Goal: Information Seeking & Learning: Check status

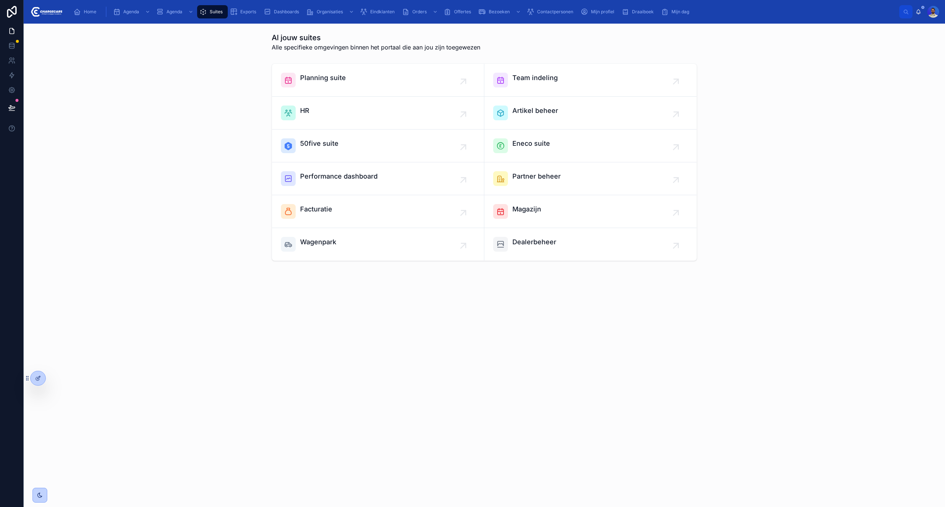
click at [73, 8] on icon "scrollable content" at bounding box center [76, 11] width 7 height 7
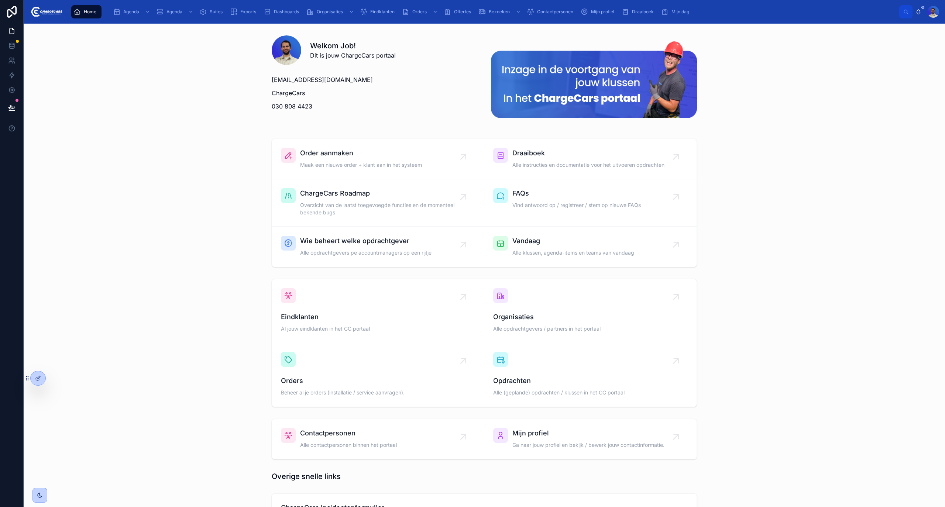
click at [265, 9] on icon "scrollable content" at bounding box center [267, 11] width 7 height 7
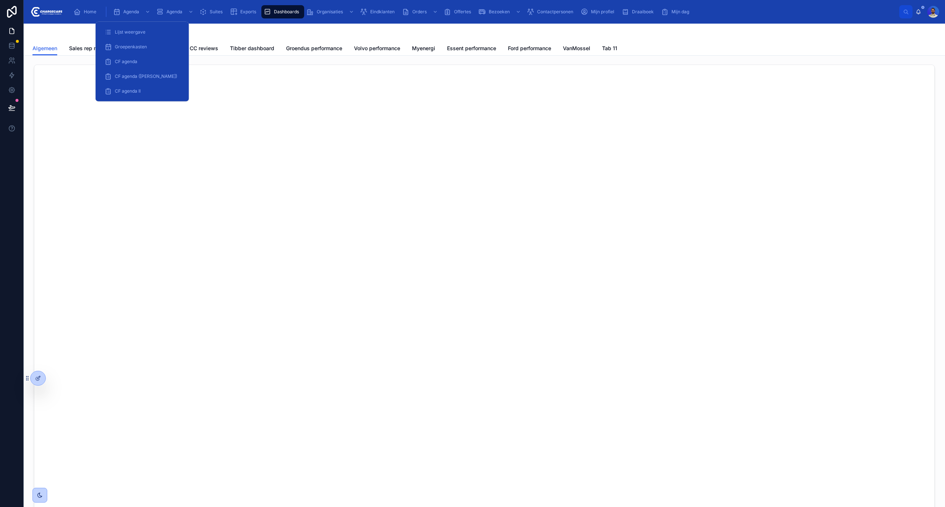
click at [96, 10] on div "Home" at bounding box center [86, 12] width 26 height 12
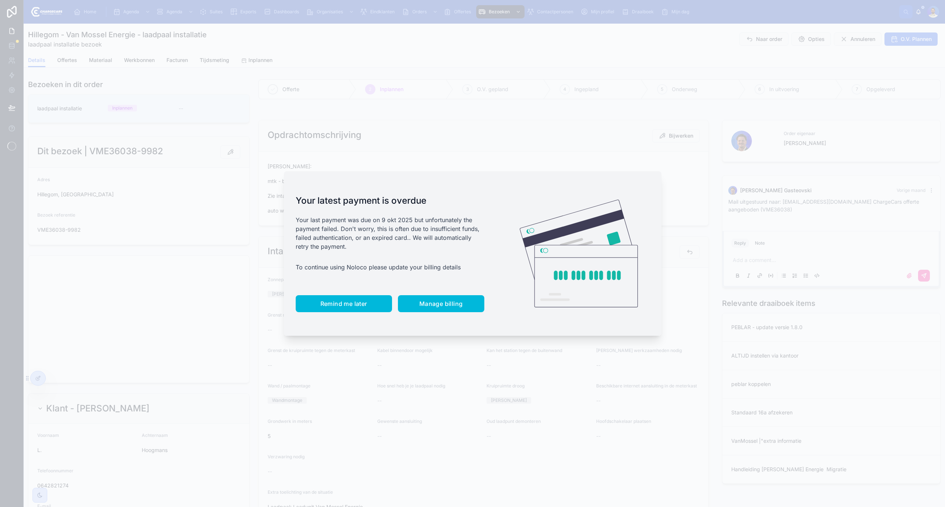
click at [353, 303] on span "Remind me later" at bounding box center [343, 303] width 47 height 7
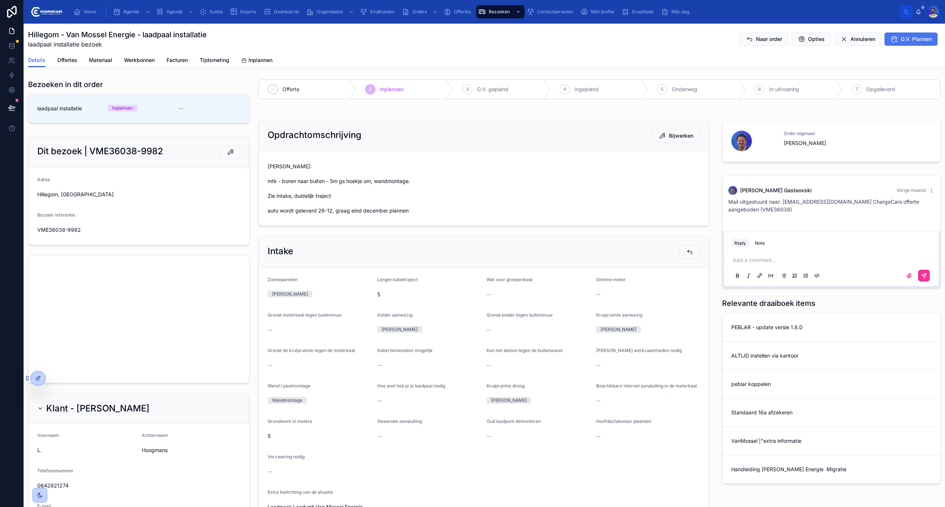
click at [901, 38] on span "O.V. Plannen" at bounding box center [916, 38] width 31 height 7
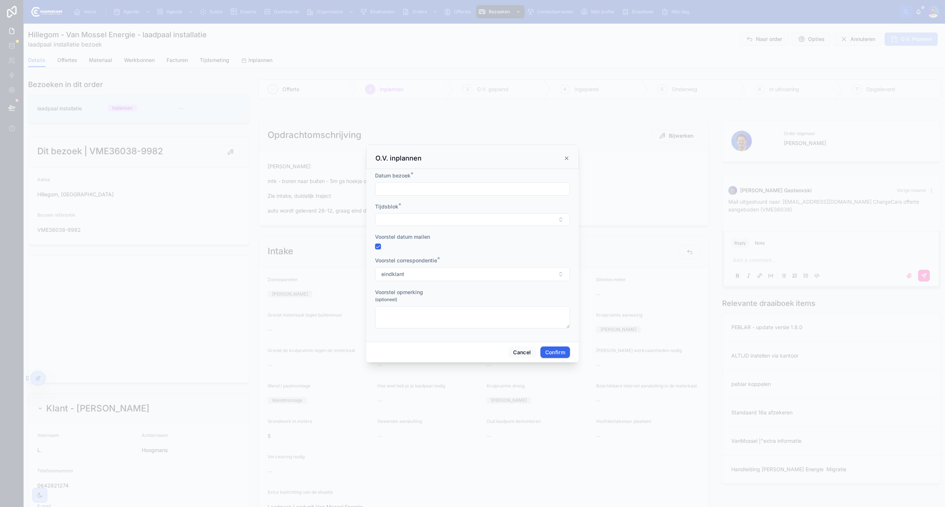
click at [412, 193] on input "text" at bounding box center [472, 189] width 194 height 10
click at [508, 204] on button at bounding box center [511, 206] width 13 height 13
click at [457, 279] on button "17" at bounding box center [458, 281] width 13 height 13
type input "**********"
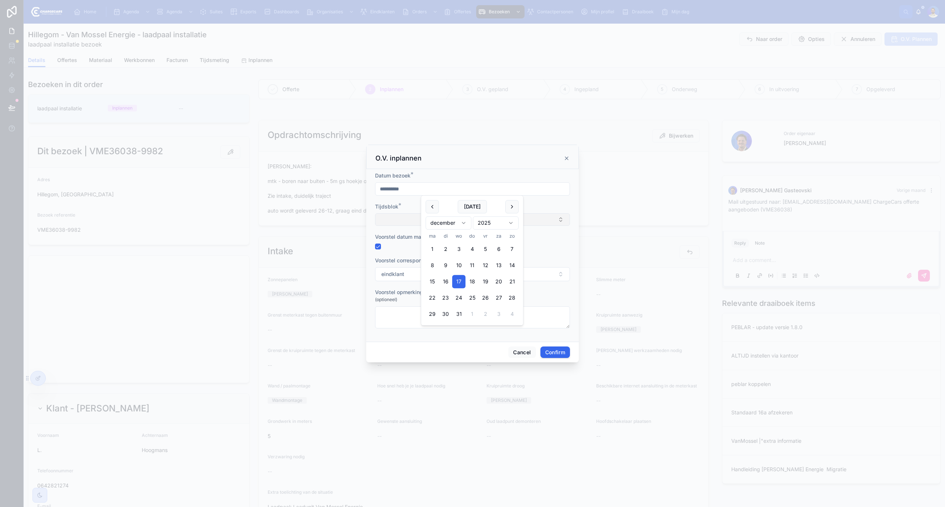
click at [384, 225] on button "Select Button" at bounding box center [472, 219] width 195 height 13
click at [449, 272] on span "9.00 - 15.00" at bounding box center [439, 272] width 30 height 7
click at [557, 355] on button "Confirm" at bounding box center [555, 353] width 30 height 12
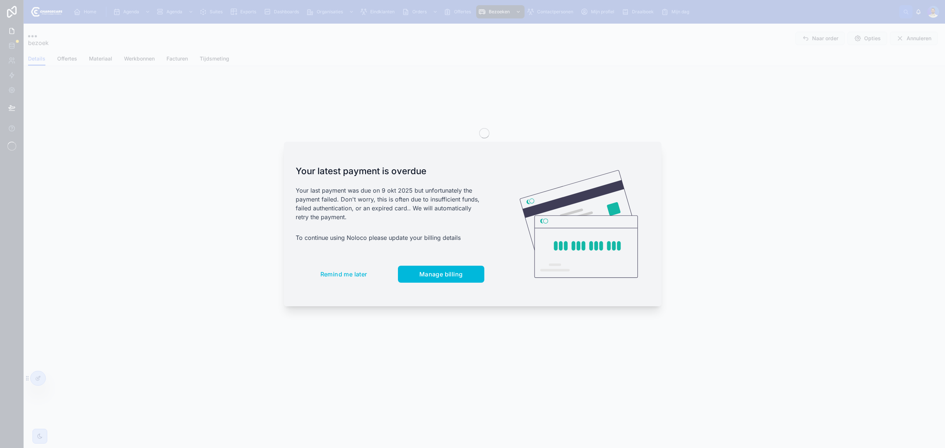
click at [351, 284] on div "Your latest payment is overdue Your last payment was due on 9 okt 2025 but unfo…" at bounding box center [390, 224] width 212 height 165
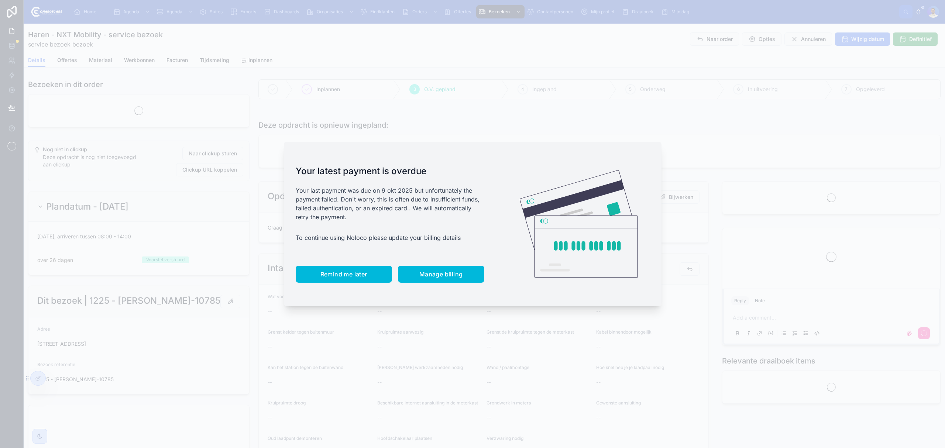
click at [350, 280] on button "Remind me later" at bounding box center [344, 274] width 96 height 17
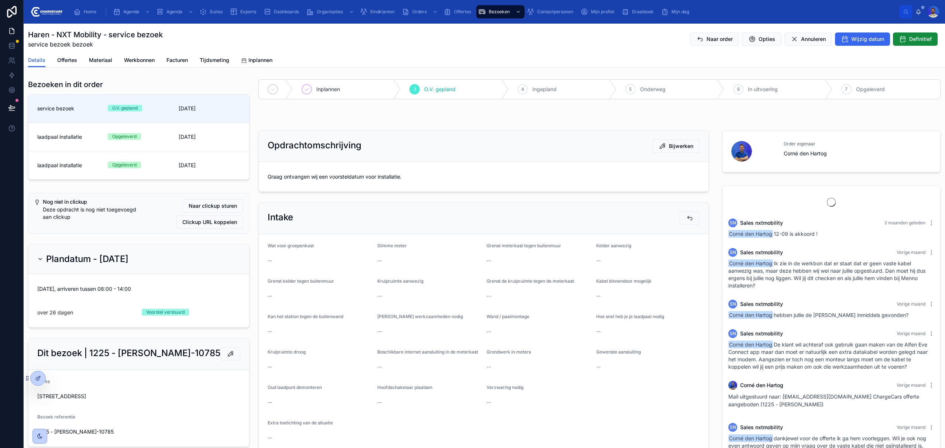
scroll to position [538, 0]
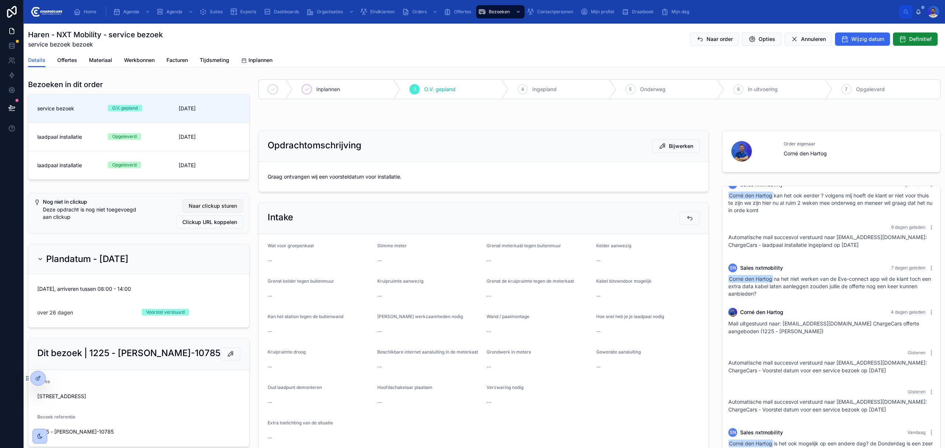
click at [217, 210] on span "Naar clickup sturen" at bounding box center [213, 205] width 48 height 7
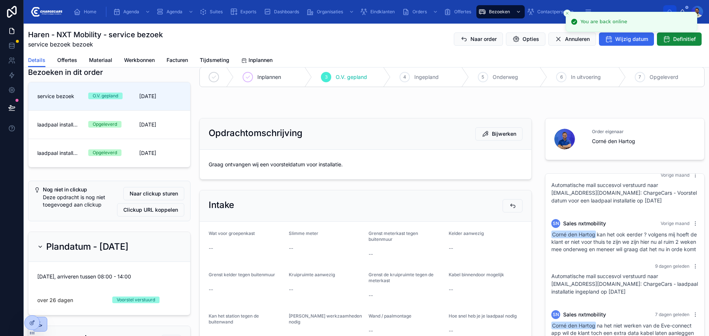
scroll to position [0, 0]
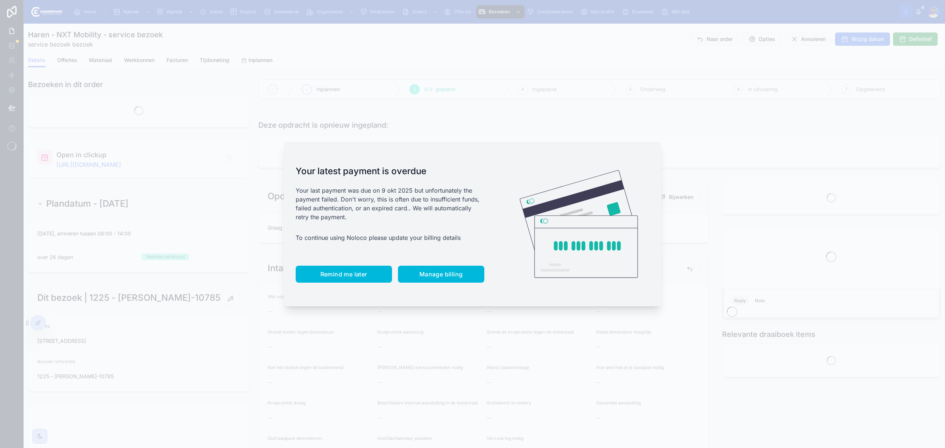
click at [349, 272] on span "Remind me later" at bounding box center [343, 274] width 47 height 7
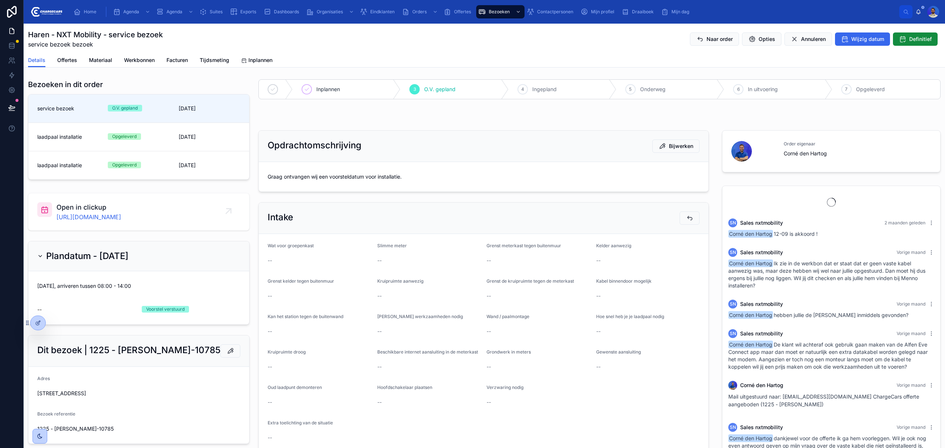
scroll to position [538, 0]
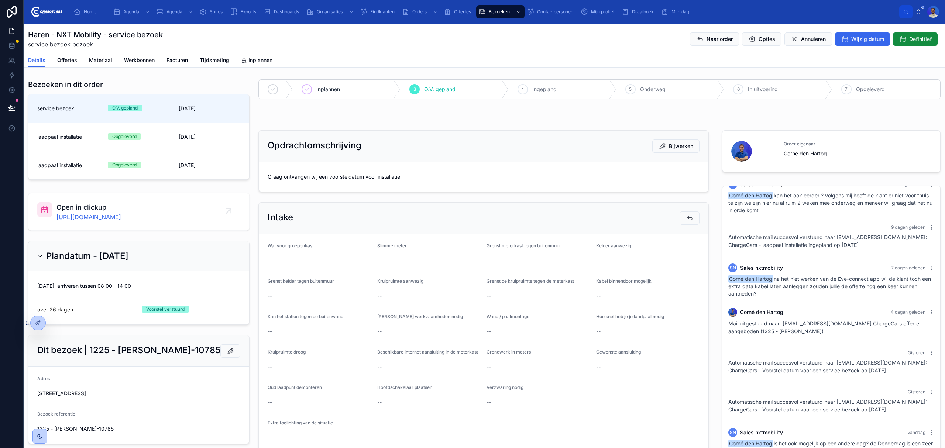
click at [406, 176] on span "Graag ontvangen wij een voorsteldatum voor installatie." at bounding box center [484, 176] width 432 height 7
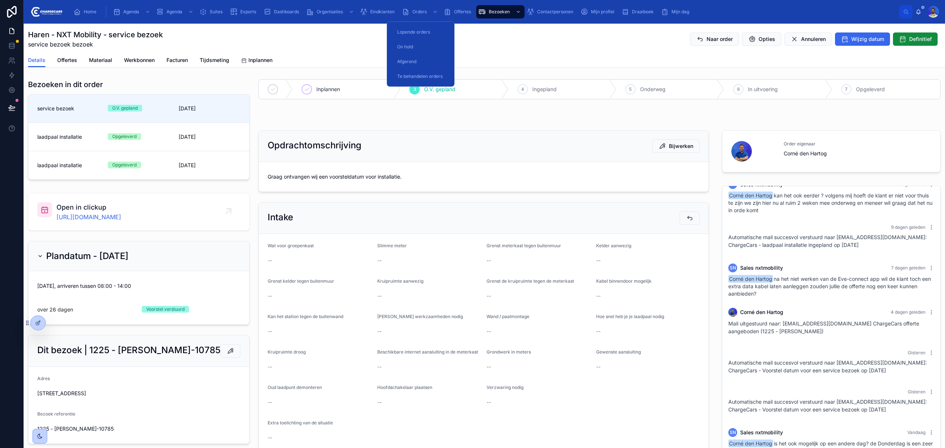
click at [429, 15] on div "Orders" at bounding box center [420, 12] width 37 height 12
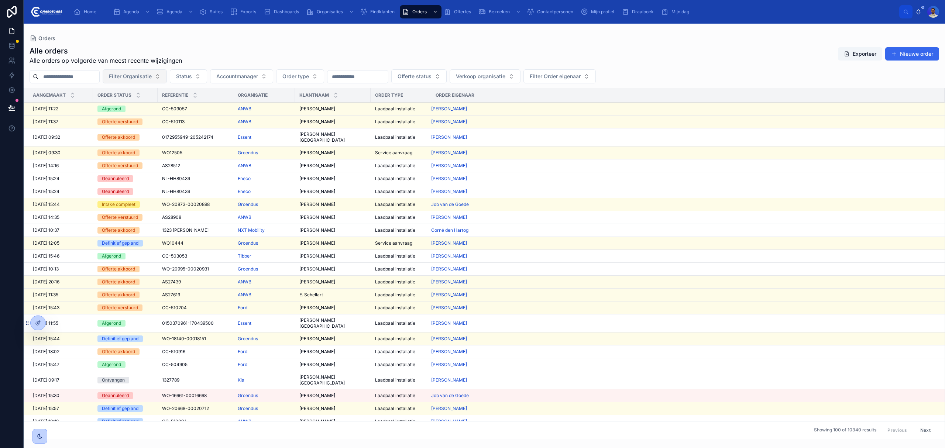
click at [152, 74] on span "Filter Organisatie" at bounding box center [130, 76] width 43 height 7
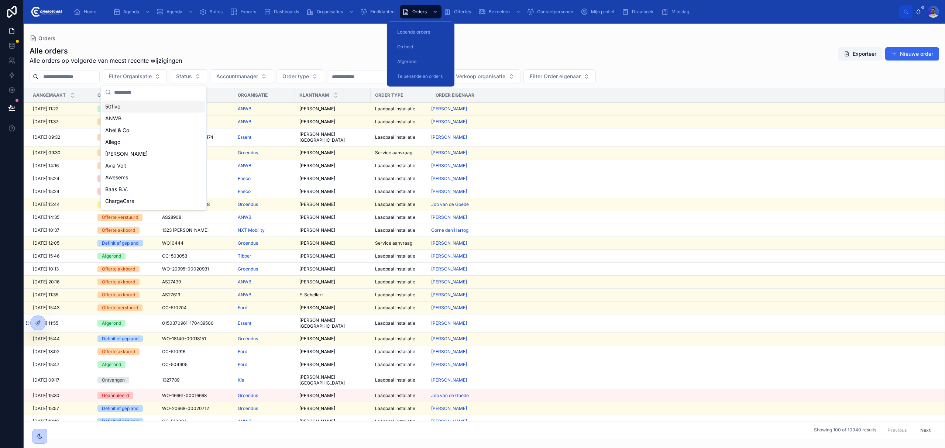
click at [418, 31] on span "Lopende orders" at bounding box center [413, 32] width 33 height 6
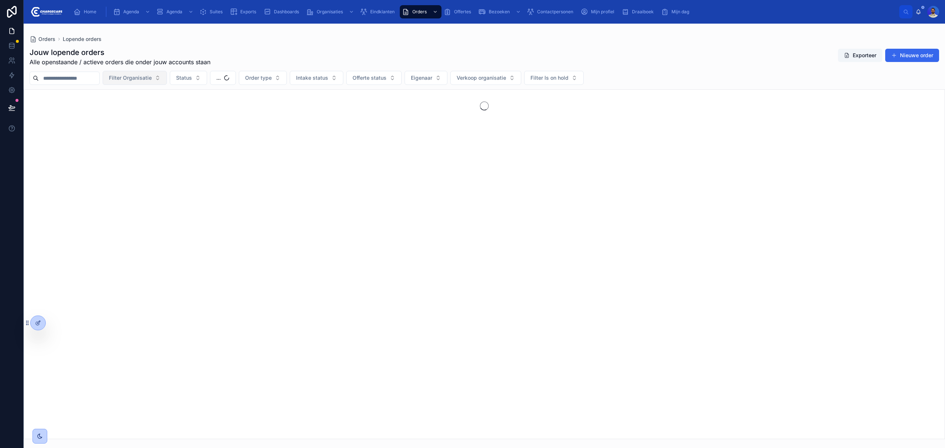
click at [152, 78] on span "Filter Organisatie" at bounding box center [130, 77] width 43 height 7
click at [271, 49] on div "Jouw lopende orders Alle openstaande / actieve orders die onder jouw accounts s…" at bounding box center [485, 56] width 910 height 19
click at [152, 78] on span "Filter Organisatie" at bounding box center [130, 77] width 43 height 7
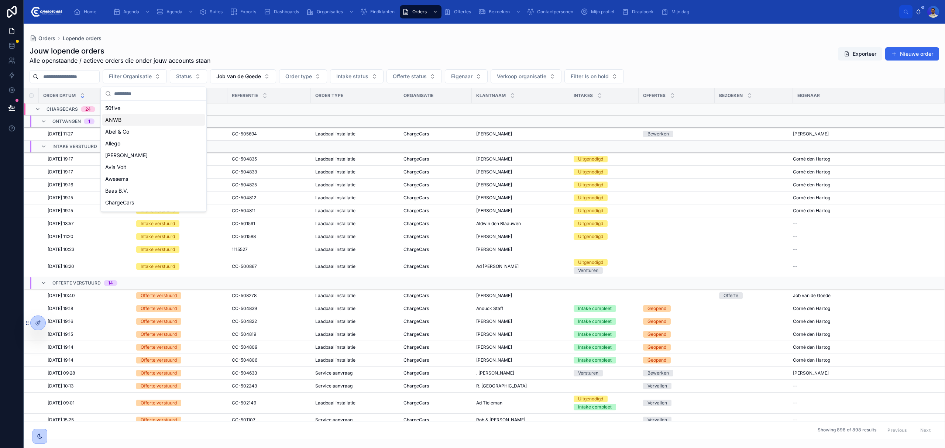
click at [116, 122] on span "ANWB" at bounding box center [113, 119] width 16 height 7
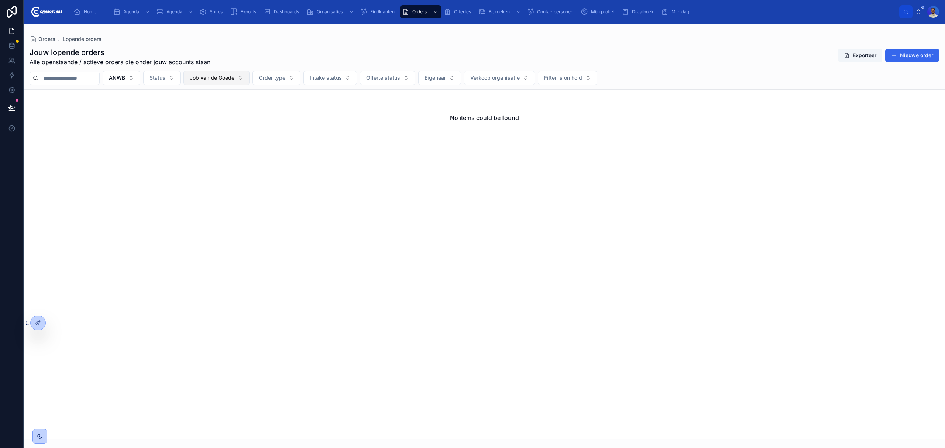
click at [217, 82] on button "Job van de Goede" at bounding box center [216, 78] width 66 height 14
click at [227, 111] on div "None" at bounding box center [236, 108] width 103 height 12
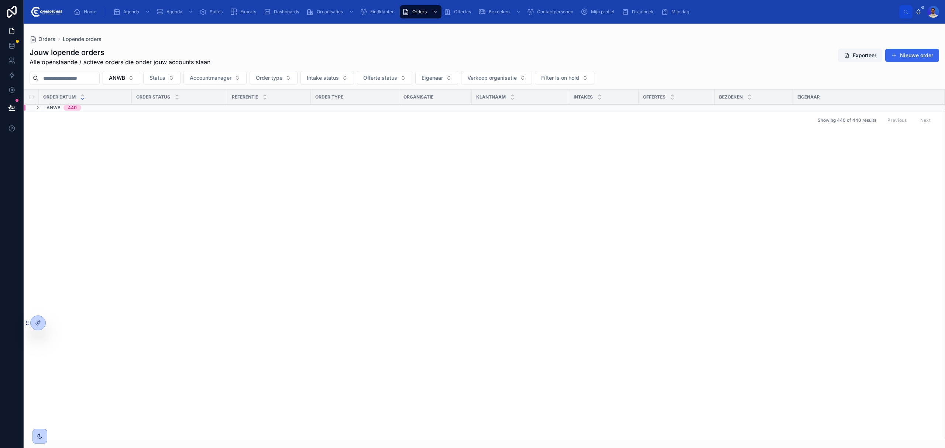
click at [41, 108] on div "ANWB 440" at bounding box center [58, 108] width 47 height 6
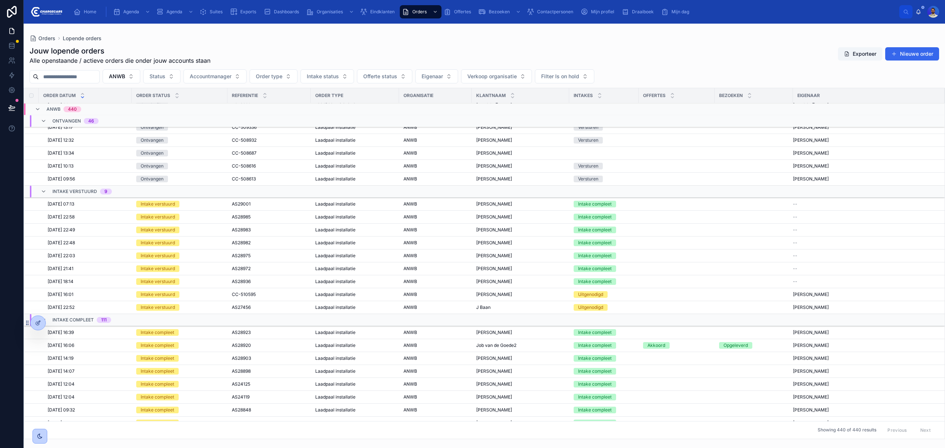
scroll to position [559, 0]
click at [290, 265] on td "AS28972 AS28972" at bounding box center [268, 267] width 83 height 13
click at [285, 269] on div "AS28972 AS28972" at bounding box center [269, 267] width 75 height 6
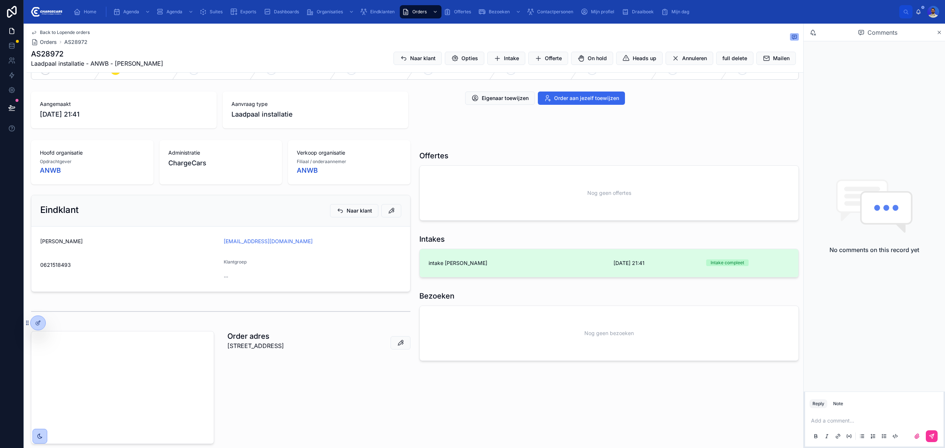
scroll to position [98, 0]
click at [454, 254] on link "intake Hans Praat 9-10-2025 21:41 Intake compleet del" at bounding box center [609, 263] width 379 height 28
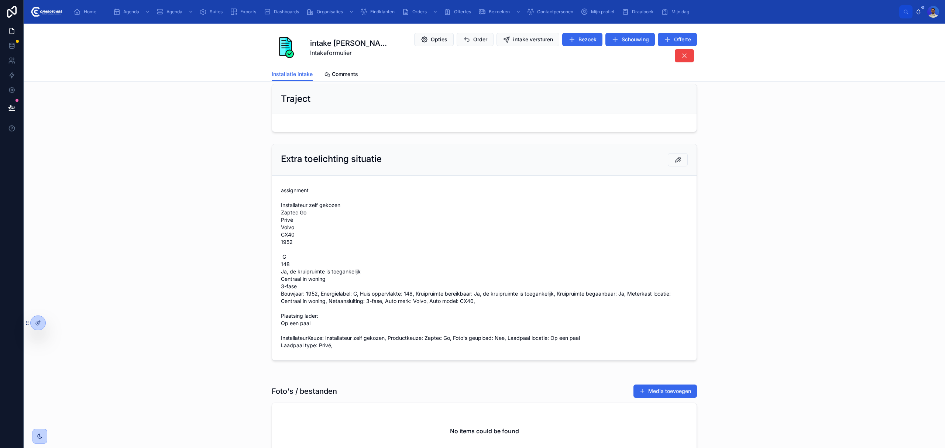
scroll to position [492, 0]
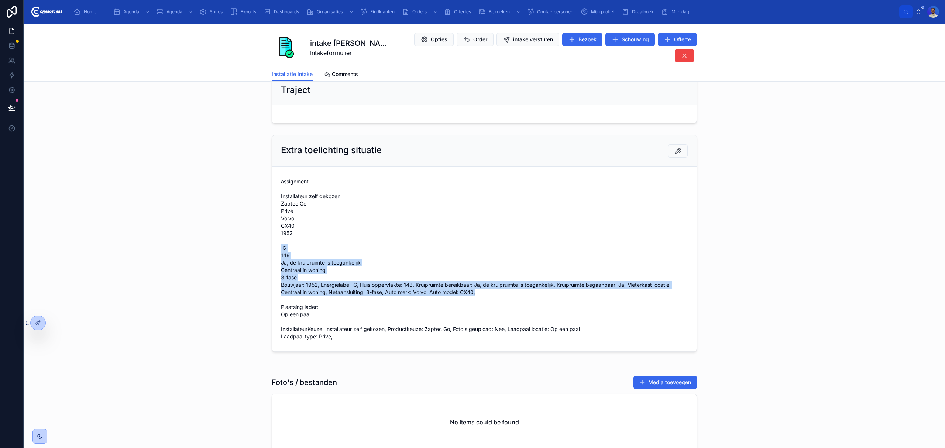
drag, startPoint x: 275, startPoint y: 250, endPoint x: 485, endPoint y: 295, distance: 214.6
click at [485, 295] on form "assignment Installateur zelf gekozen Zaptec Go Privé Volvo CX40 1952 G 148 Ja, …" at bounding box center [484, 259] width 425 height 185
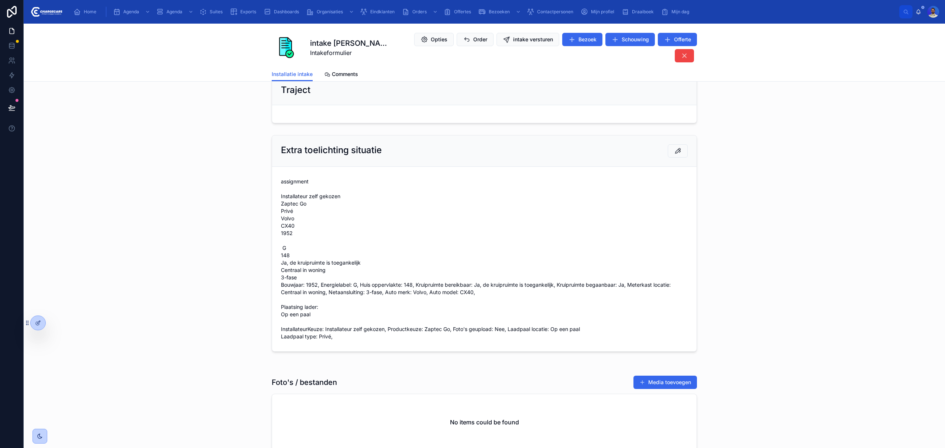
click at [365, 340] on span "assignment Installateur zelf gekozen Zaptec Go Privé Volvo CX40 1952 G 148 Ja, …" at bounding box center [484, 259] width 407 height 162
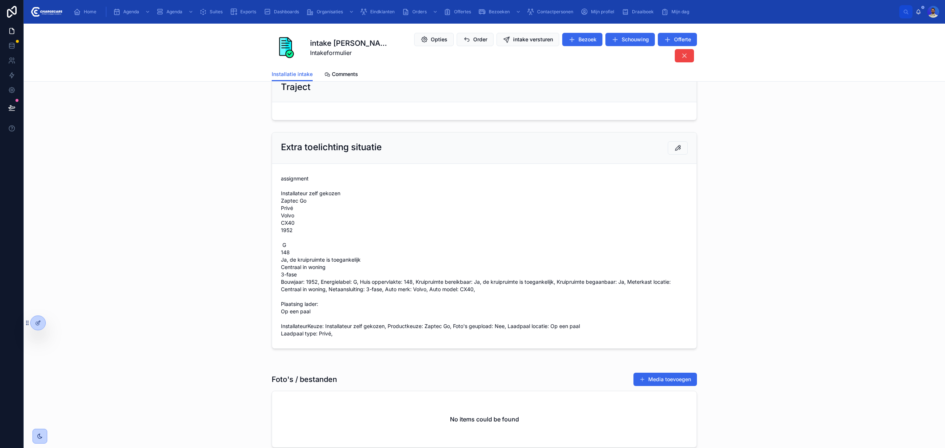
scroll to position [456, 0]
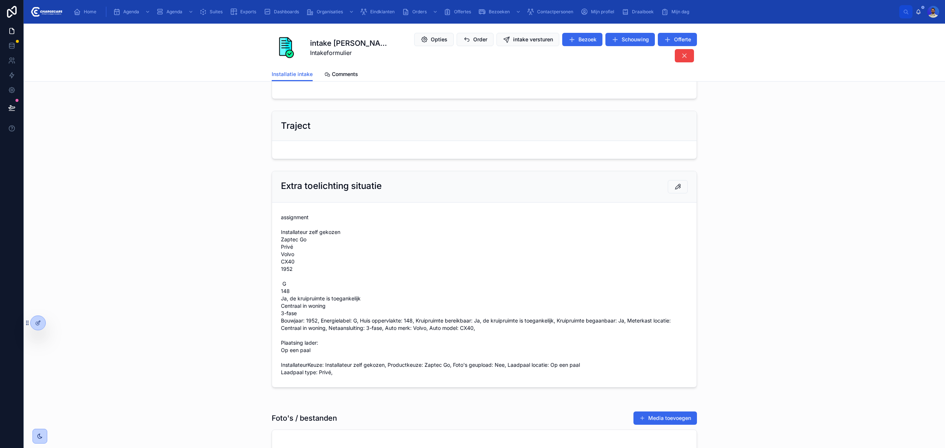
click at [282, 245] on span "assignment Installateur zelf gekozen Zaptec Go Privé Volvo CX40 1952 G 148 Ja, …" at bounding box center [484, 295] width 407 height 162
click at [292, 269] on span "assignment Installateur zelf gekozen Zaptec Go Privé Volvo CX40 1952 G 148 Ja, …" at bounding box center [484, 295] width 407 height 162
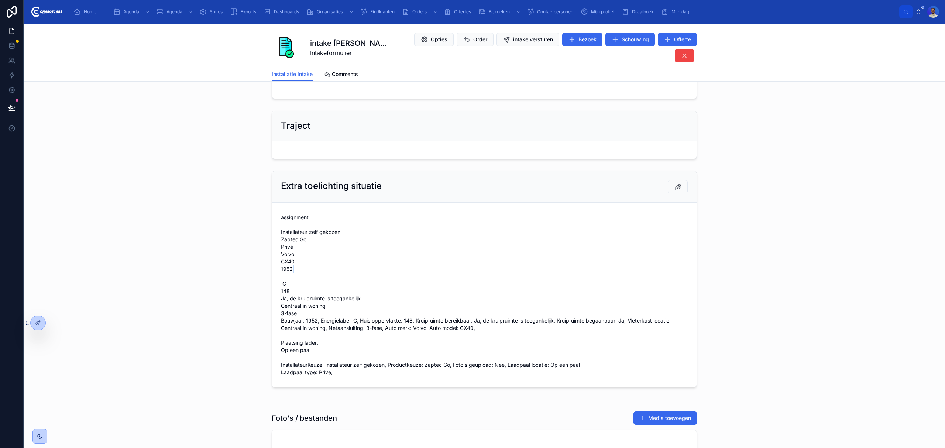
click at [291, 281] on span "assignment Installateur zelf gekozen Zaptec Go Privé Volvo CX40 1952 G 148 Ja, …" at bounding box center [484, 295] width 407 height 162
click at [281, 337] on span "assignment Installateur zelf gekozen Zaptec Go Privé Volvo CX40 1952 G 148 Ja, …" at bounding box center [484, 295] width 407 height 162
click at [282, 360] on span "assignment Installateur zelf gekozen Zaptec Go Privé Volvo CX40 1952 G 148 Ja, …" at bounding box center [484, 295] width 407 height 162
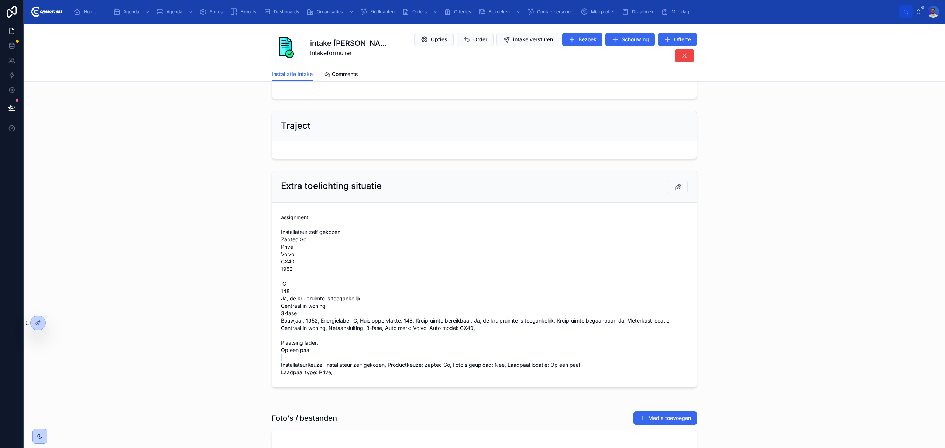
click at [282, 360] on span "assignment Installateur zelf gekozen Zaptec Go Privé Volvo CX40 1952 G 148 Ja, …" at bounding box center [484, 295] width 407 height 162
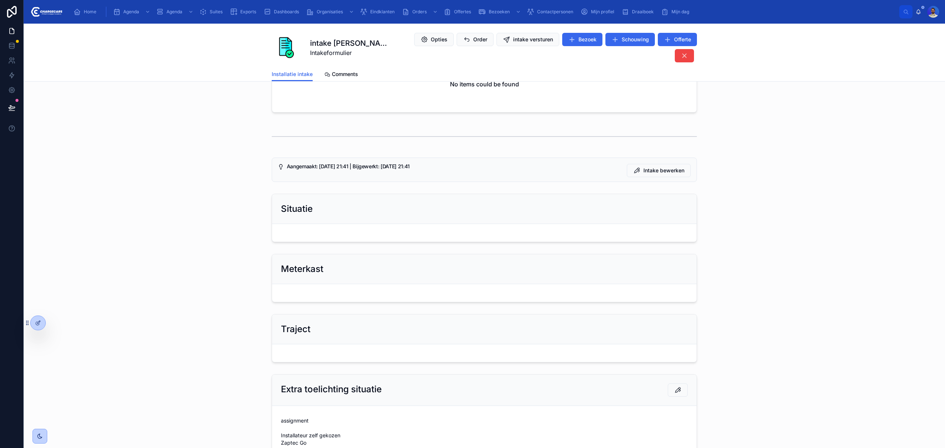
scroll to position [111, 0]
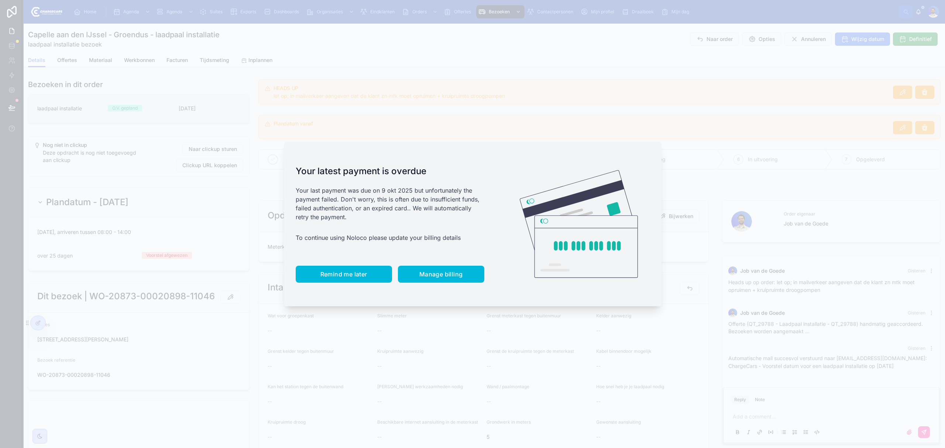
click at [356, 275] on span "Remind me later" at bounding box center [343, 274] width 47 height 7
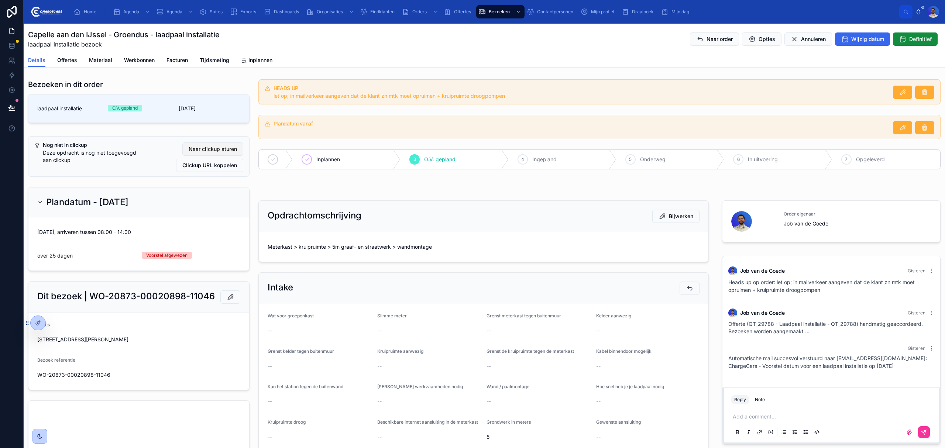
click at [207, 151] on span "Naar clickup sturen" at bounding box center [213, 148] width 48 height 7
